Goal: Task Accomplishment & Management: Complete application form

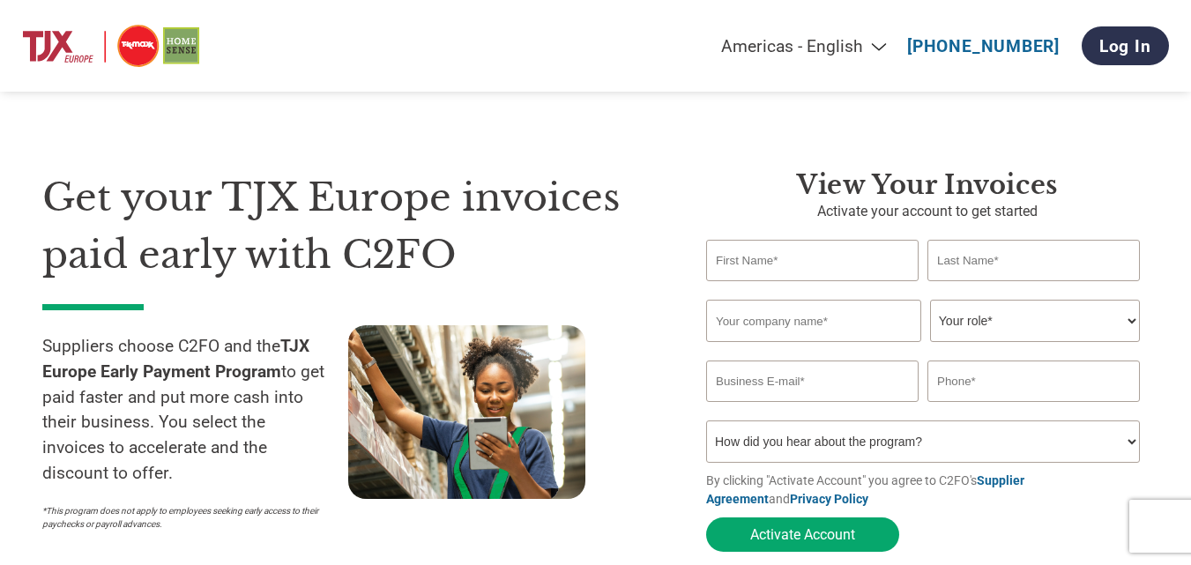
click at [798, 265] on input "text" at bounding box center [812, 260] width 212 height 41
type input "[PERSON_NAME]"
click at [1037, 264] on input "text" at bounding box center [1033, 260] width 212 height 41
type input "[PERSON_NAME]"
drag, startPoint x: 769, startPoint y: 261, endPoint x: 671, endPoint y: 268, distance: 98.1
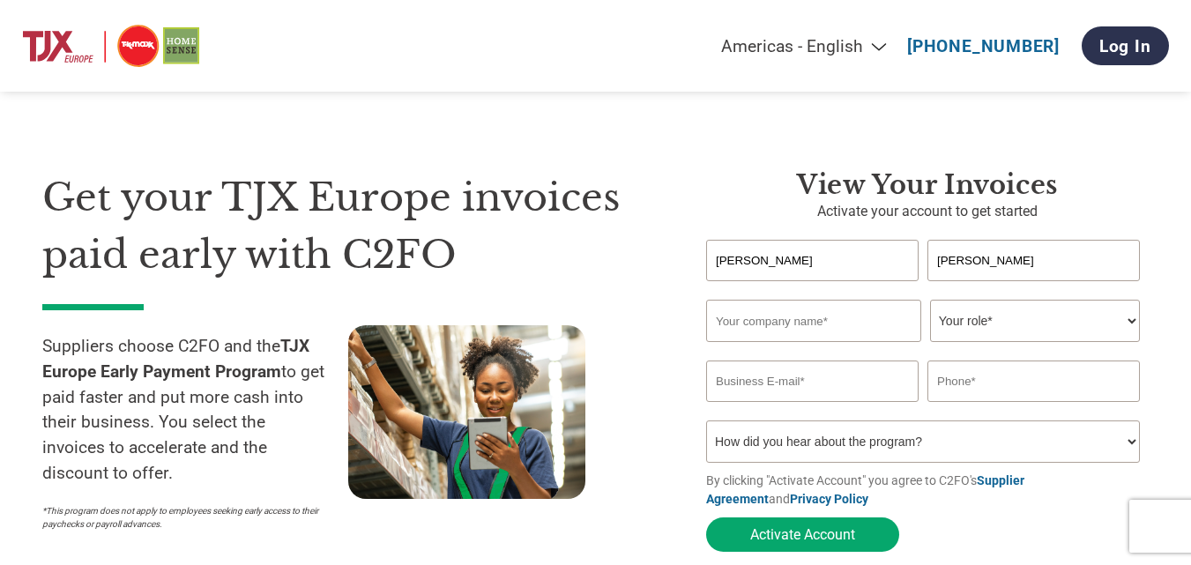
click at [671, 268] on div "Get your TJX Europe invoices paid early with C2FO Suppliers choose C2FO and the…" at bounding box center [595, 330] width 1106 height 462
click at [991, 267] on input "[PERSON_NAME]" at bounding box center [1033, 260] width 212 height 41
click at [828, 262] on input "NEERAJ" at bounding box center [812, 260] width 212 height 41
type input "Neeraj"
click at [1034, 261] on input "[PERSON_NAME]" at bounding box center [1033, 260] width 212 height 41
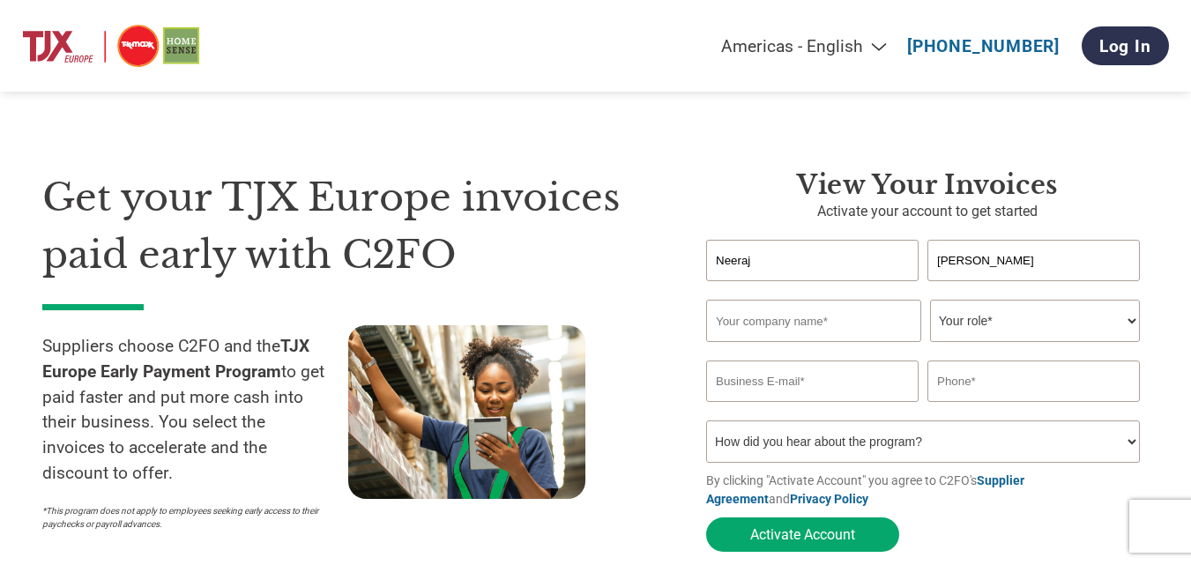
drag, startPoint x: 1034, startPoint y: 261, endPoint x: 1000, endPoint y: 261, distance: 33.5
click at [1000, 261] on input "[PERSON_NAME]" at bounding box center [1033, 260] width 212 height 41
type input "Goyal"
click at [813, 342] on input "text" at bounding box center [813, 321] width 215 height 42
type input "Srijati Shoes Pvt Ltd"
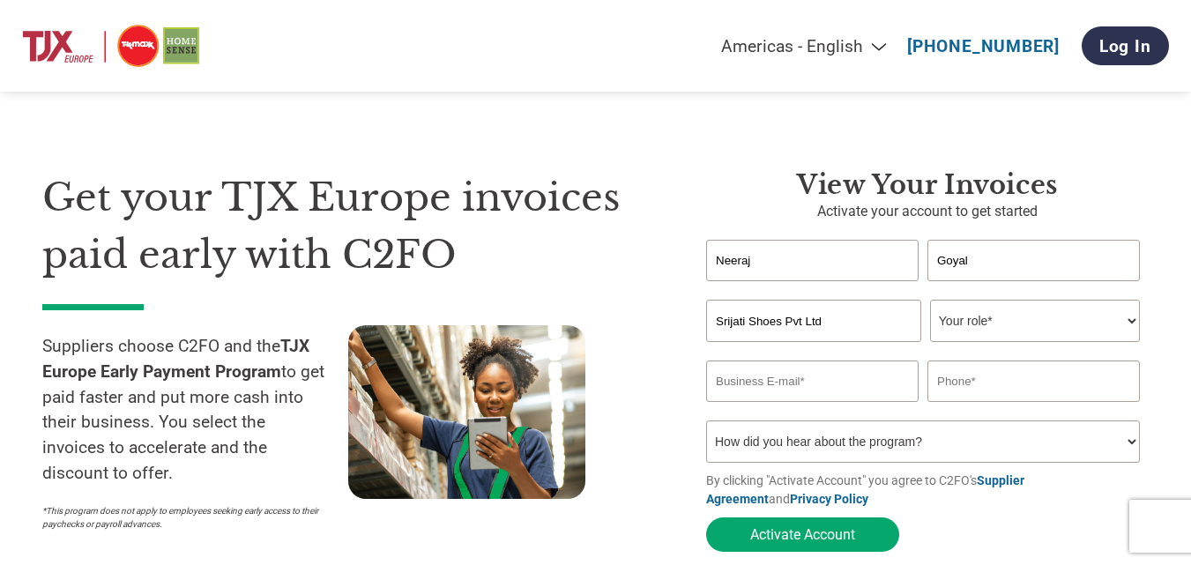
click at [1084, 321] on select "Your role* CFO Controller Credit Manager Finance Director Treasurer CEO Preside…" at bounding box center [1035, 321] width 210 height 42
select select "ACCOUNTING"
click at [930, 301] on select "Your role* CFO Controller Credit Manager Finance Director Treasurer CEO Preside…" at bounding box center [1035, 321] width 210 height 42
click at [838, 390] on input "email" at bounding box center [812, 380] width 212 height 41
type input "[EMAIL_ADDRESS][DOMAIN_NAME]"
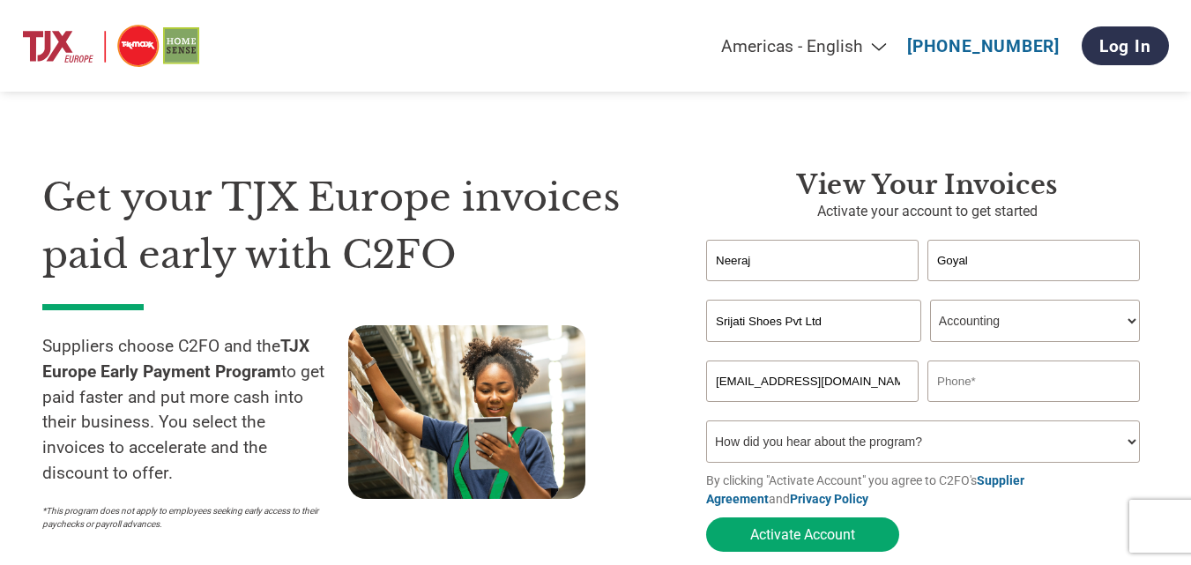
click at [984, 387] on input "text" at bounding box center [1033, 380] width 212 height 41
type input "6395252428"
click at [877, 444] on select "How did you hear about the program? Received a letter Email Social Media Online…" at bounding box center [923, 441] width 434 height 42
select select "Email"
click at [706, 426] on select "How did you hear about the program? Received a letter Email Social Media Online…" at bounding box center [923, 441] width 434 height 42
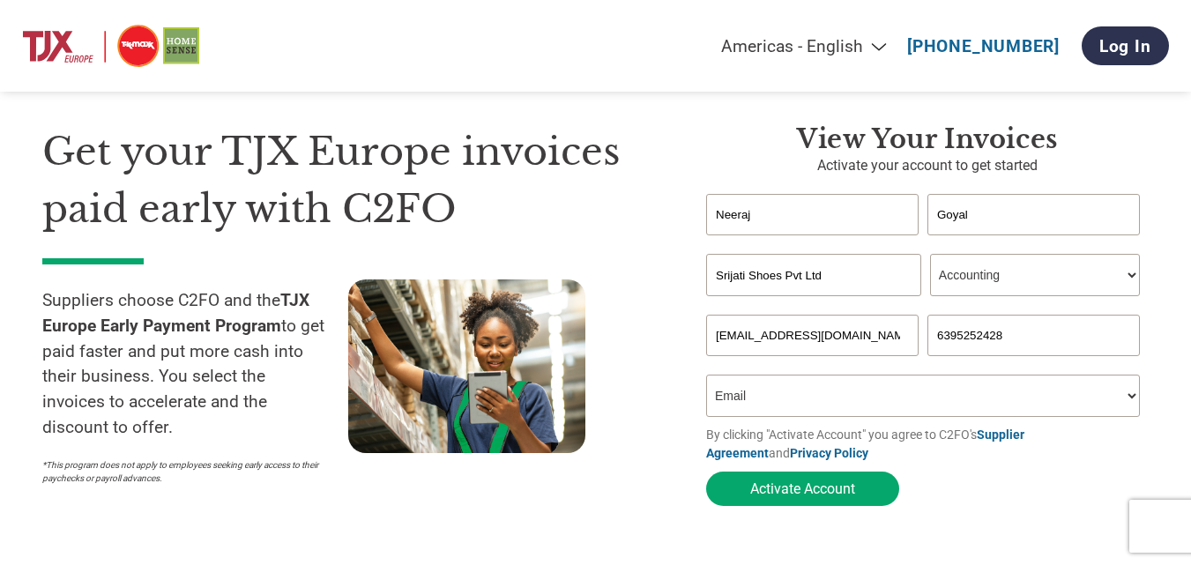
scroll to position [88, 0]
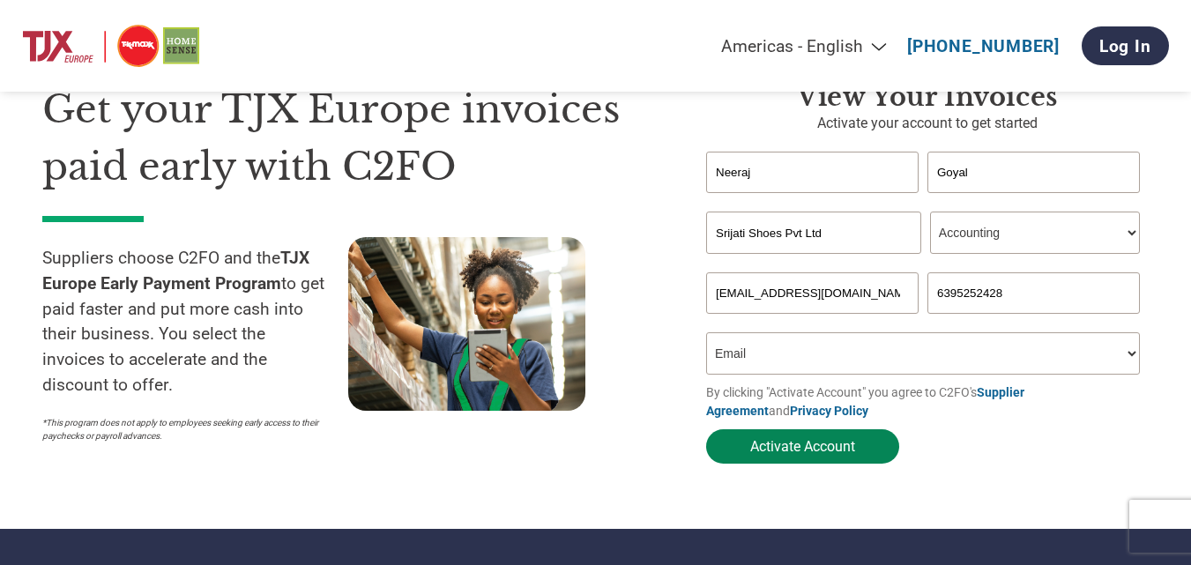
click at [791, 449] on button "Activate Account" at bounding box center [802, 446] width 193 height 34
